Goal: Information Seeking & Learning: Learn about a topic

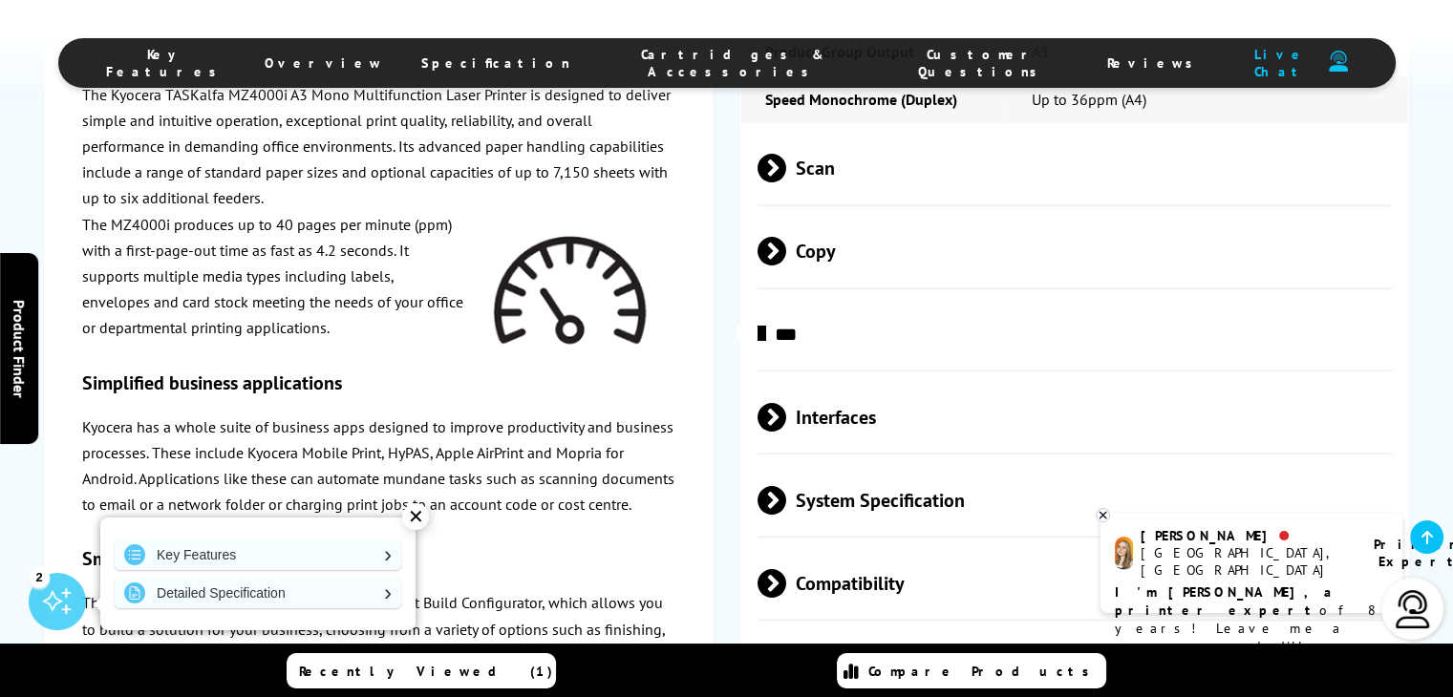
scroll to position [2076, 0]
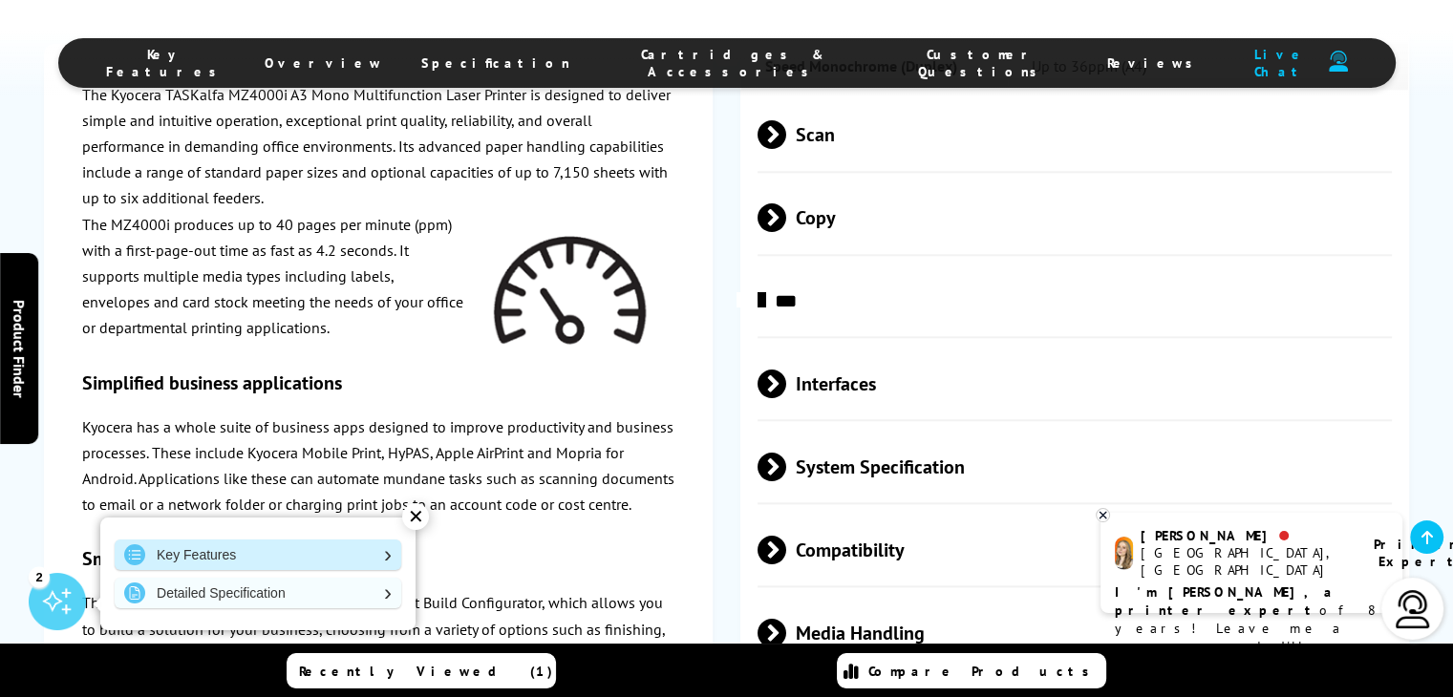
click at [328, 552] on link "Key Features" at bounding box center [258, 555] width 287 height 31
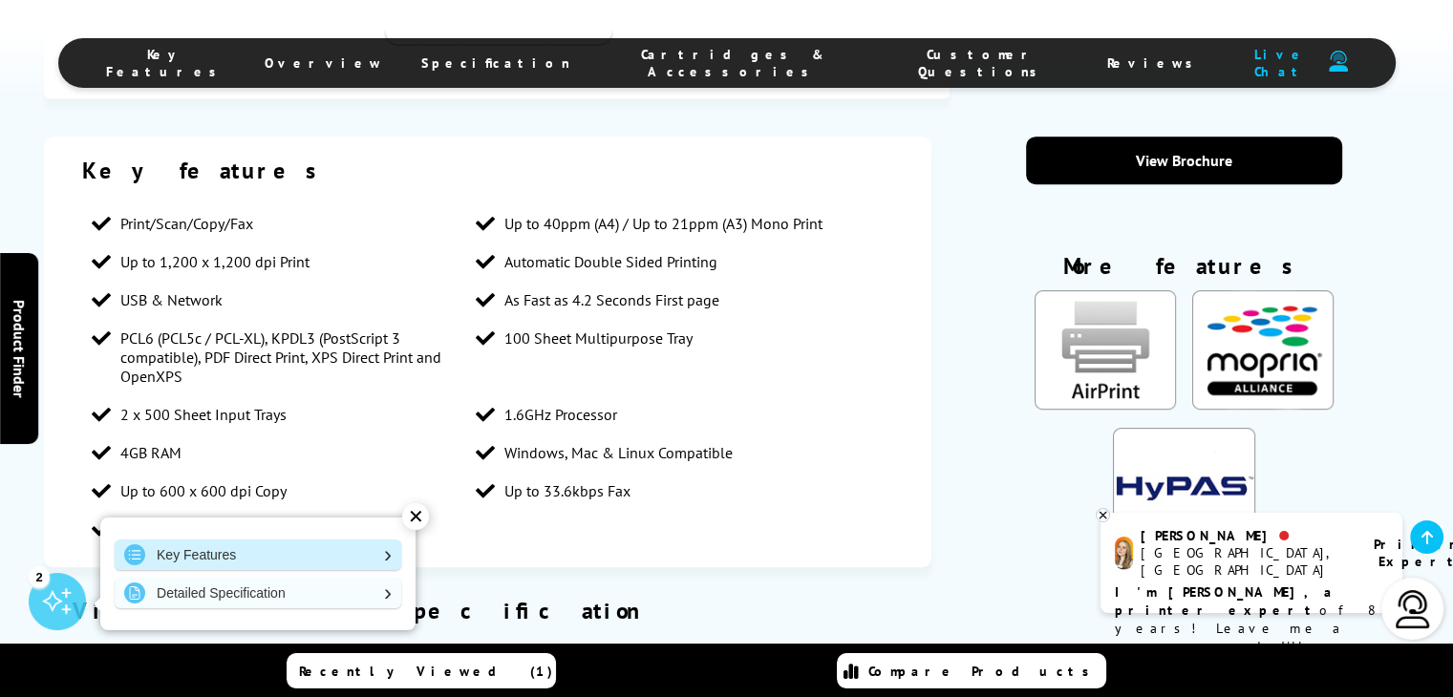
scroll to position [935, 0]
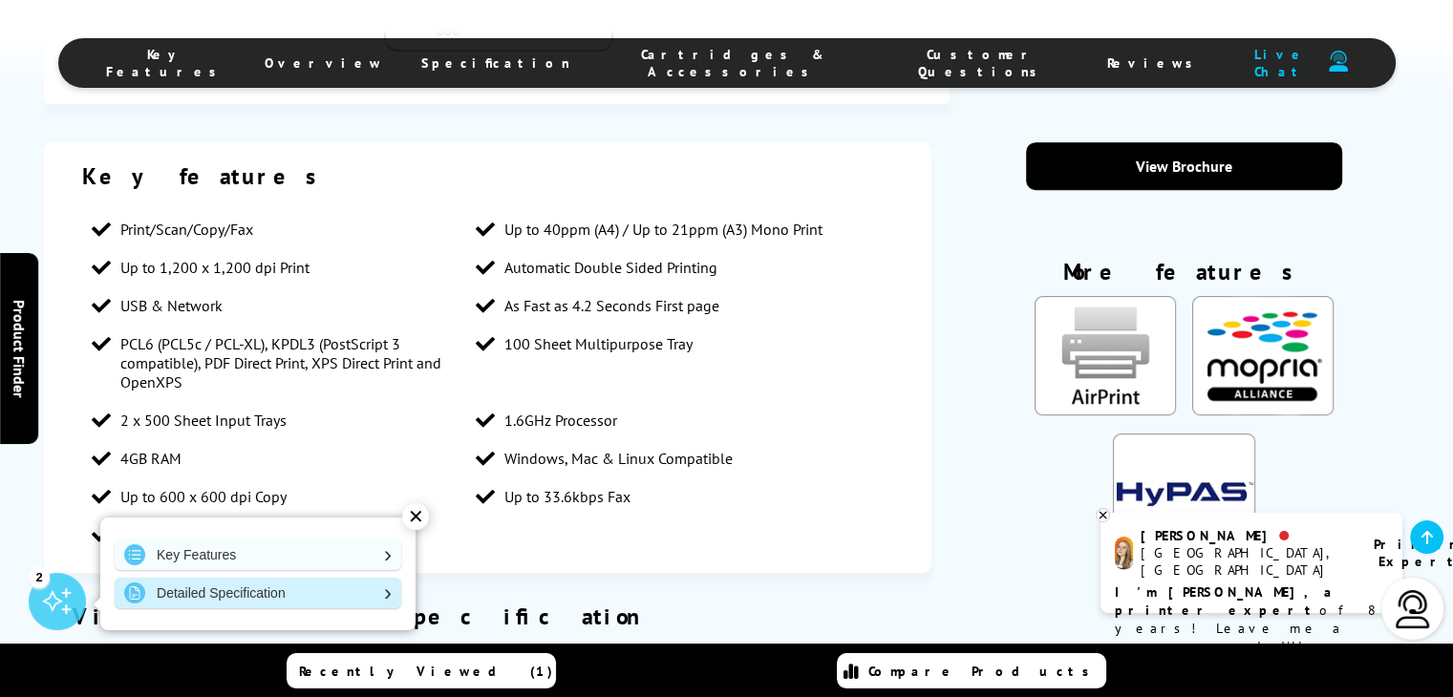
click at [309, 586] on link "Detailed Specification" at bounding box center [258, 593] width 287 height 31
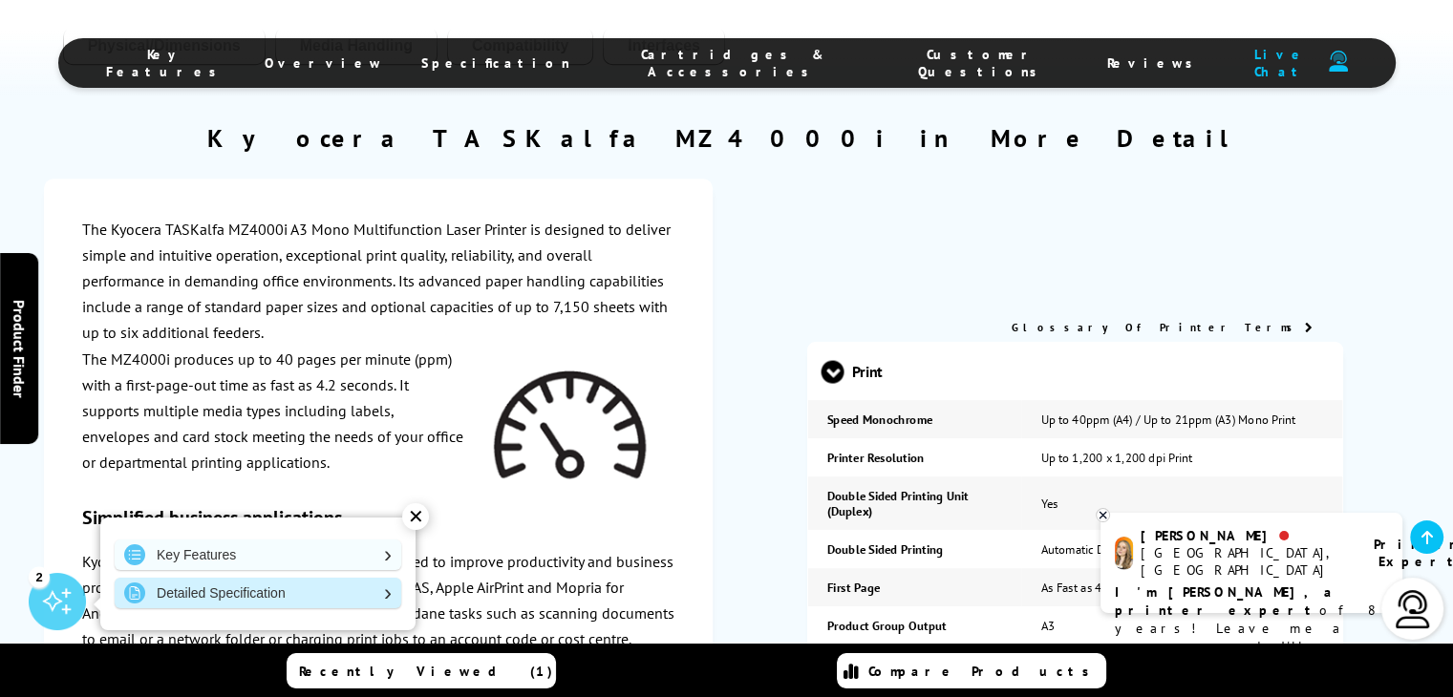
scroll to position [1579, 0]
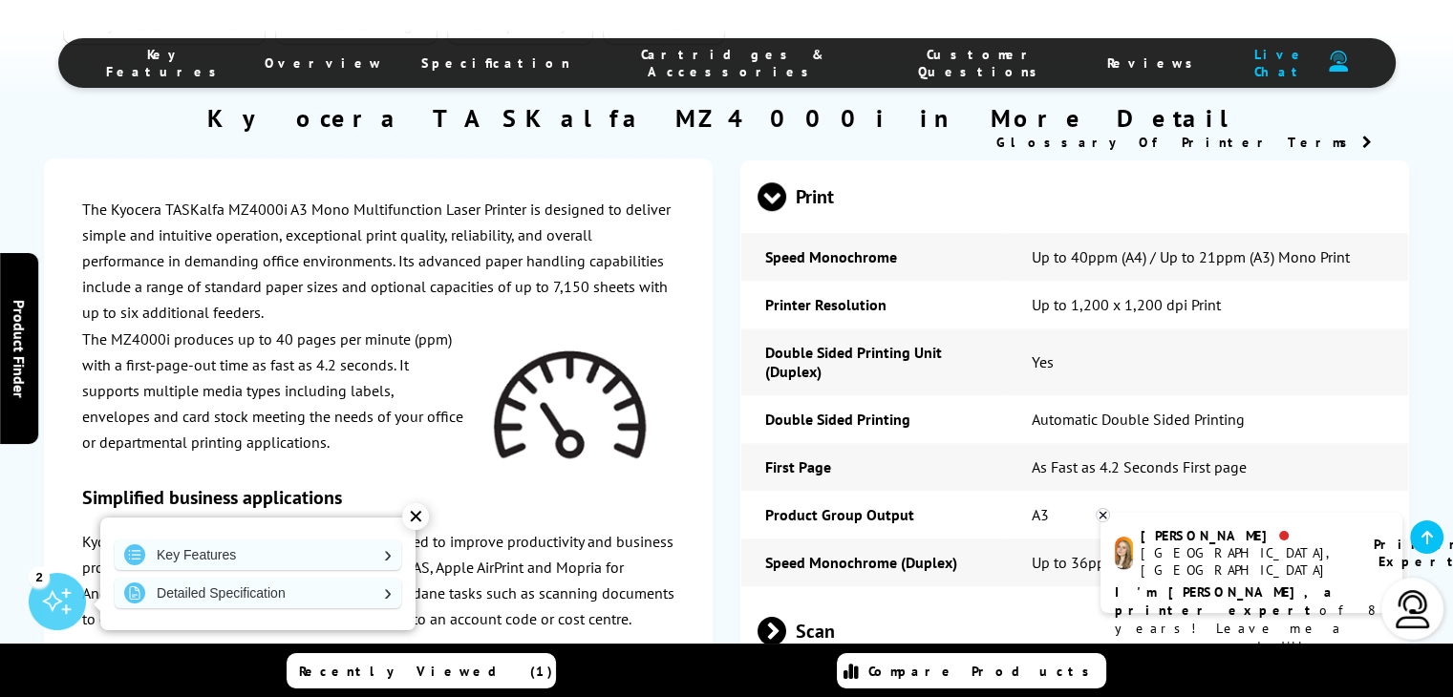
click at [416, 514] on div "✕" at bounding box center [415, 516] width 27 height 27
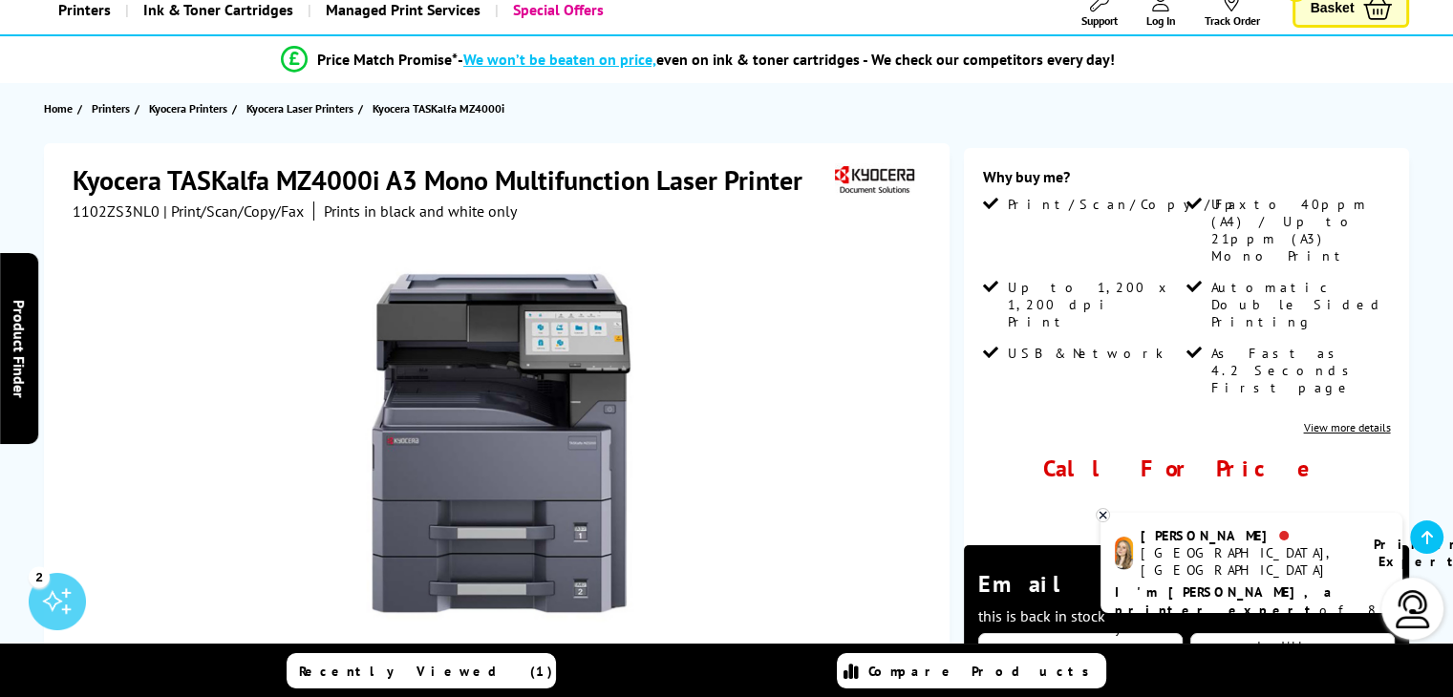
scroll to position [0, 0]
